Goal: Task Accomplishment & Management: Manage account settings

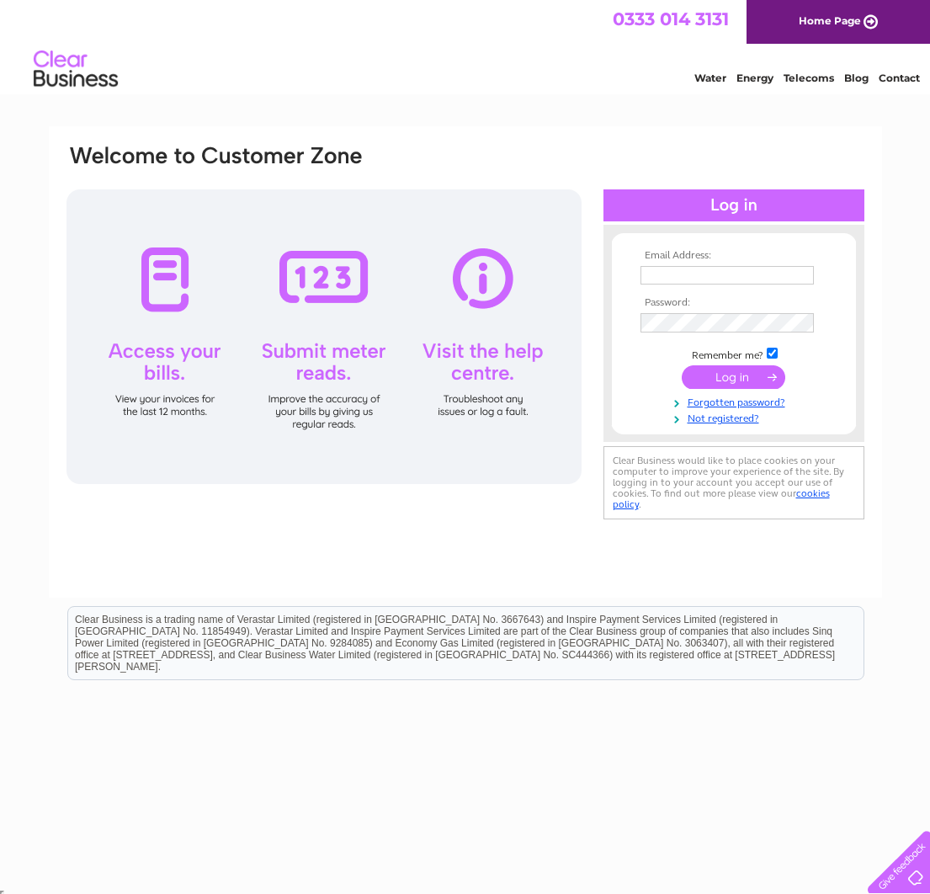
click at [687, 280] on input "text" at bounding box center [727, 275] width 173 height 19
type input "[PERSON_NAME][EMAIL_ADDRESS][PERSON_NAME][DOMAIN_NAME]"
click at [742, 373] on input "submit" at bounding box center [734, 377] width 104 height 24
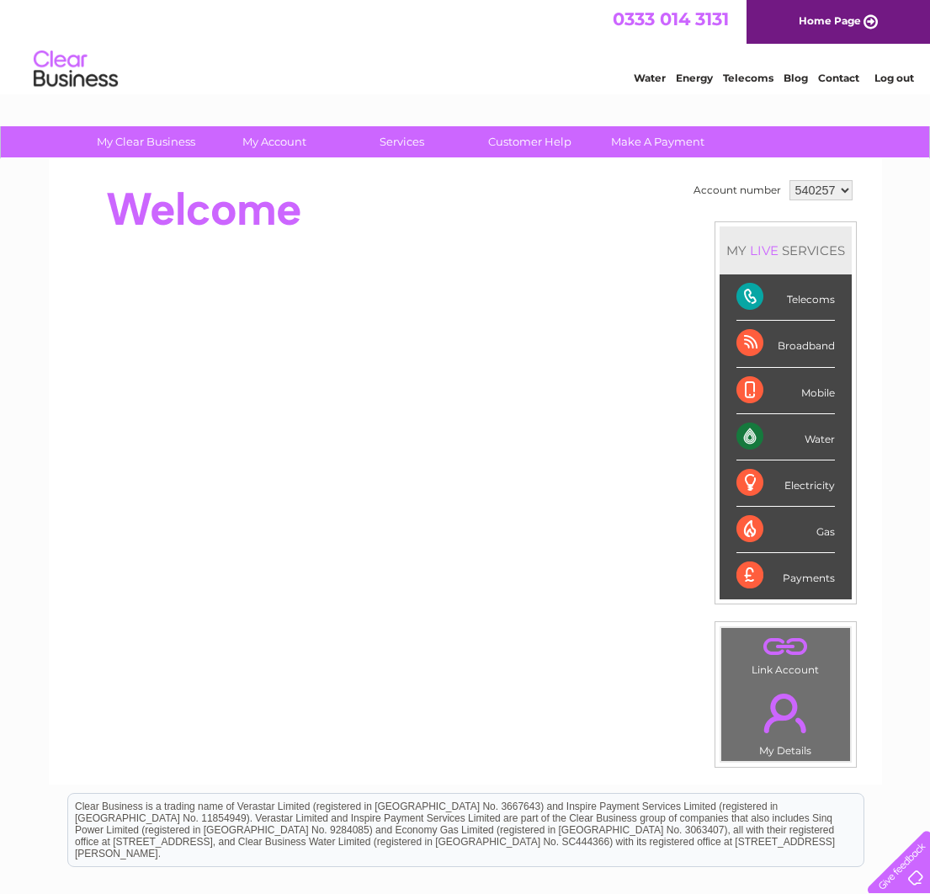
click at [759, 437] on div "Water" at bounding box center [786, 437] width 99 height 46
click at [757, 436] on div "Water" at bounding box center [786, 437] width 99 height 46
click at [756, 434] on div "Water" at bounding box center [786, 437] width 99 height 46
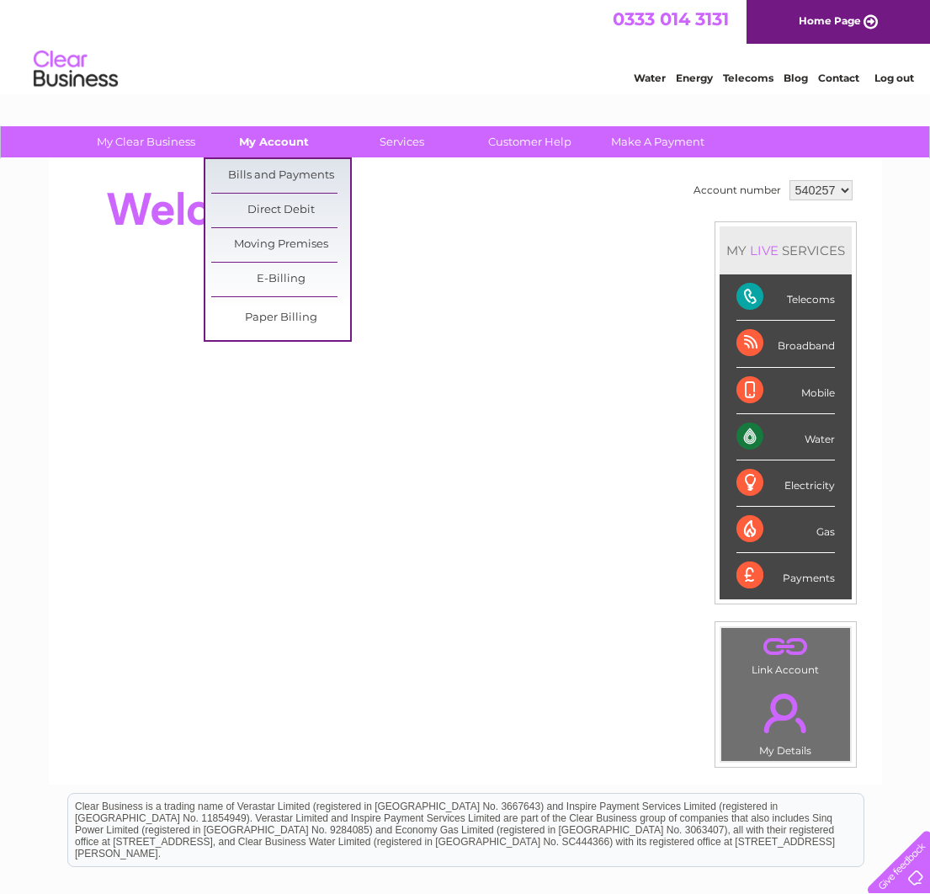
click at [278, 145] on link "My Account" at bounding box center [274, 141] width 139 height 31
click at [285, 176] on link "Bills and Payments" at bounding box center [280, 176] width 139 height 34
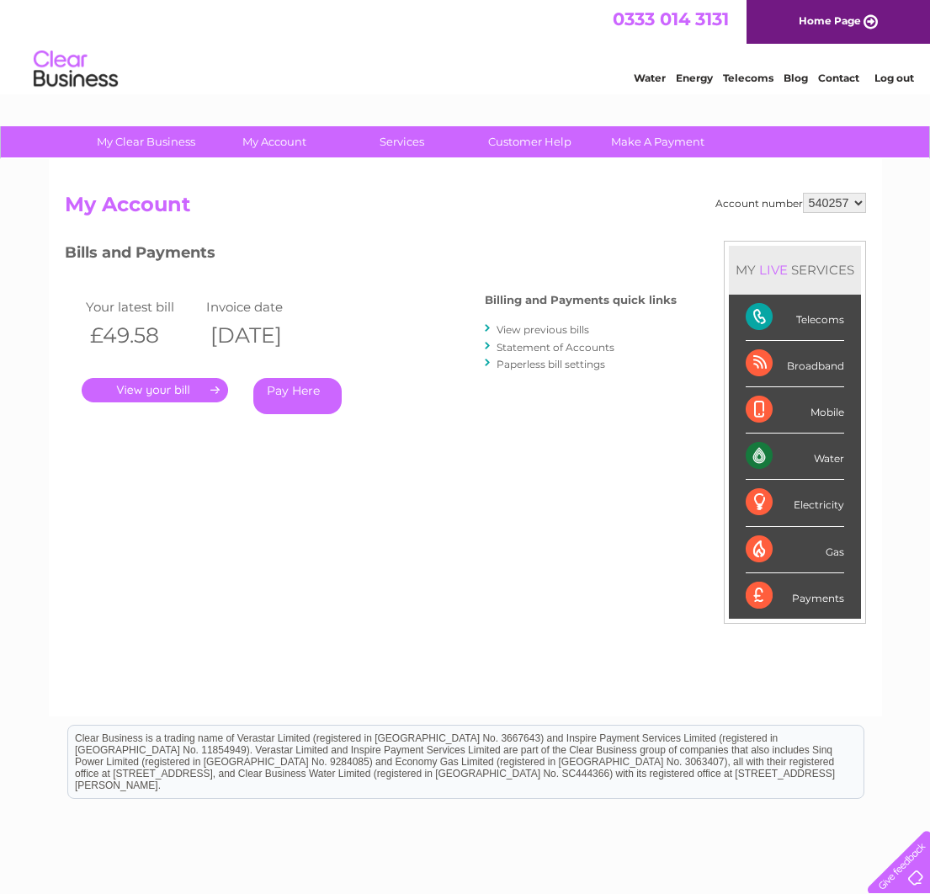
click at [168, 382] on link "." at bounding box center [155, 390] width 146 height 24
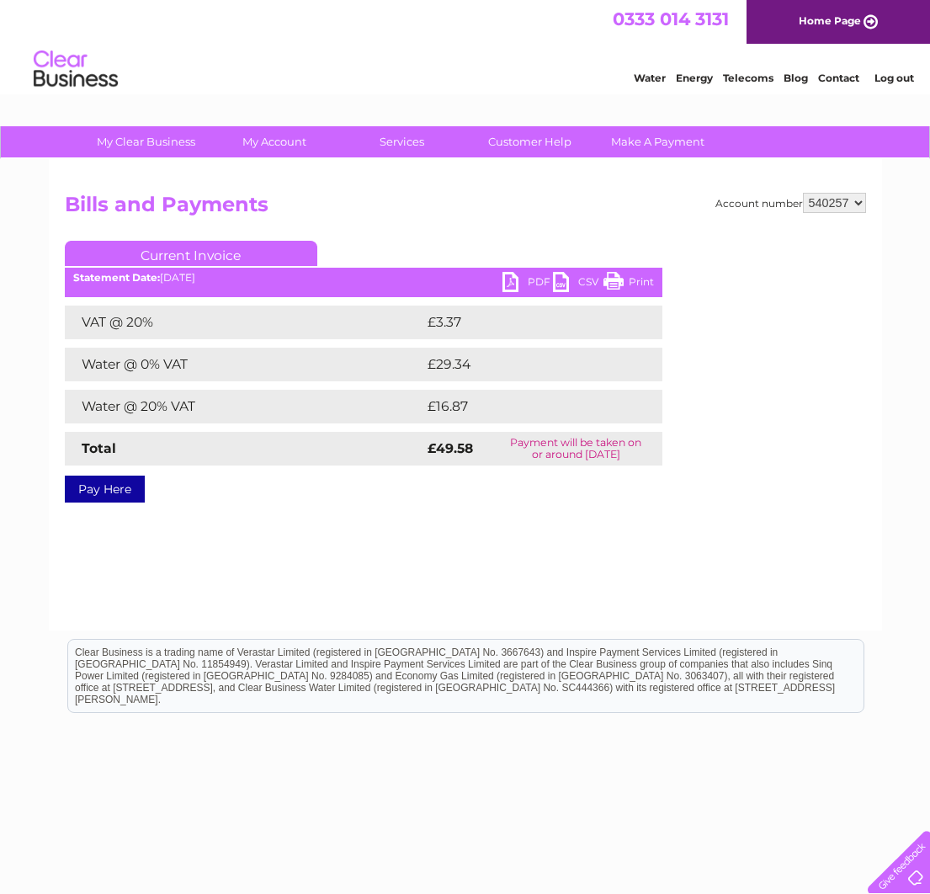
scroll to position [1, 0]
